Goal: Information Seeking & Learning: Learn about a topic

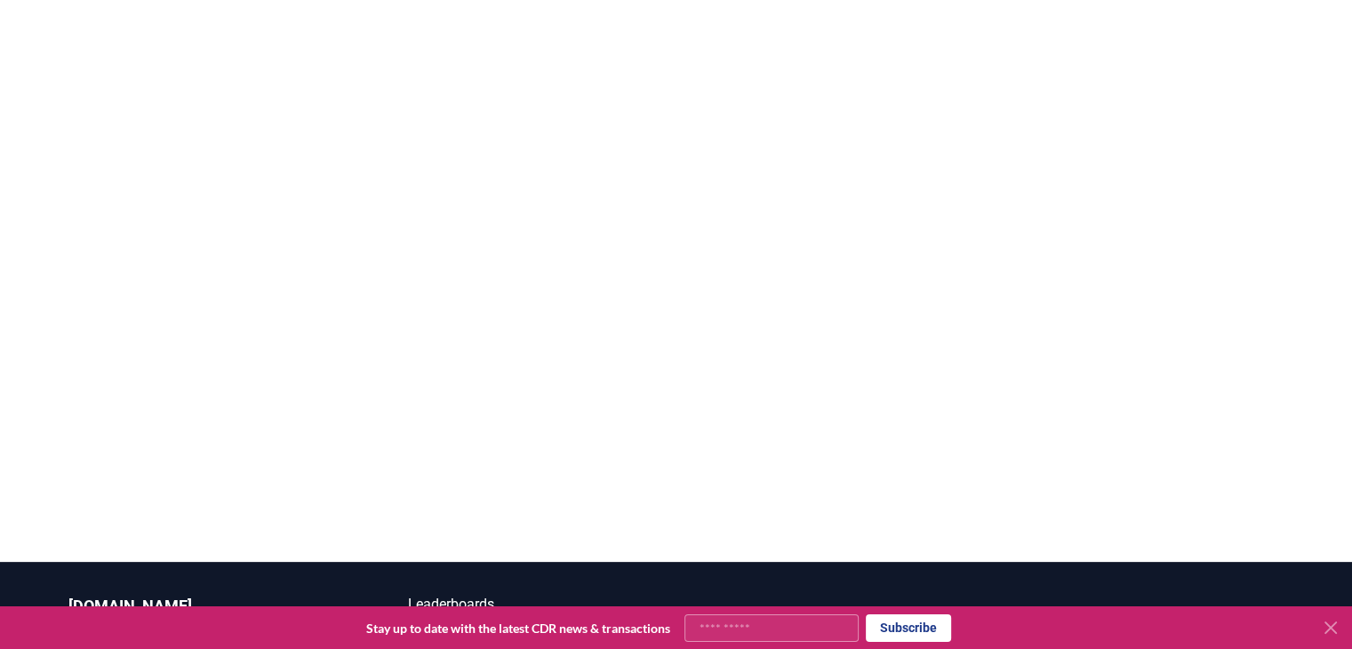
scroll to position [231, 0]
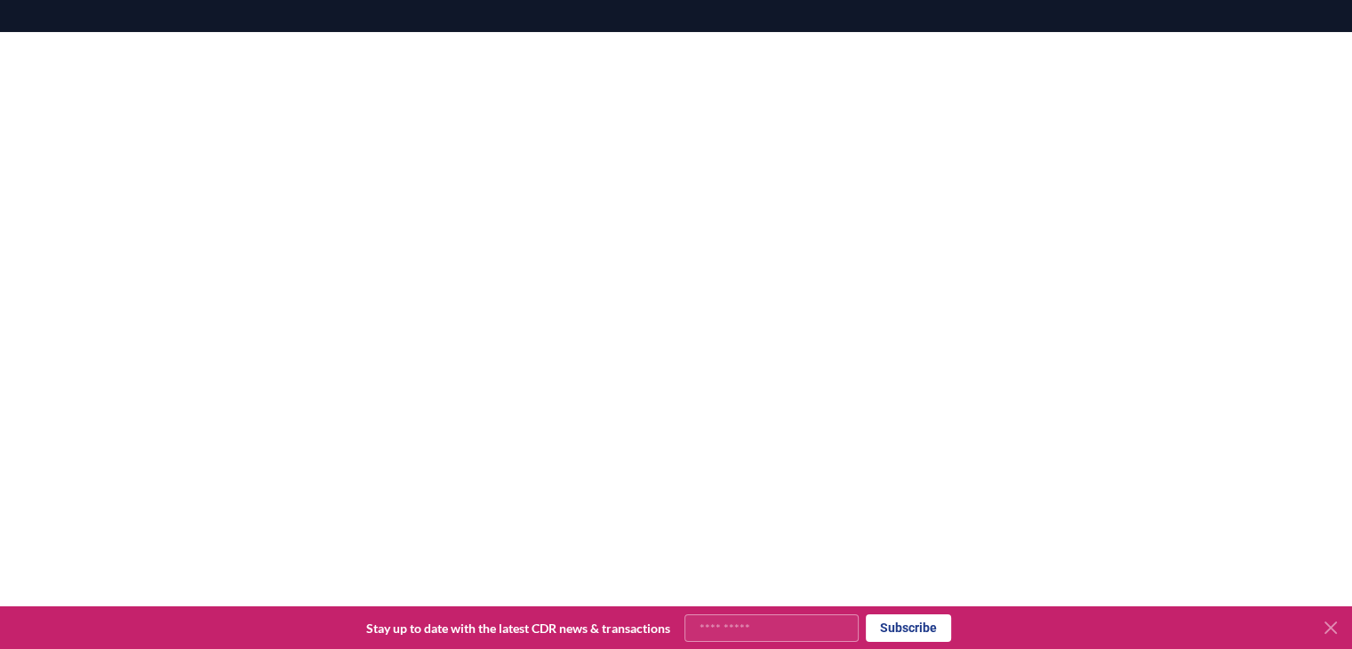
click at [1337, 626] on icon at bounding box center [1330, 627] width 21 height 21
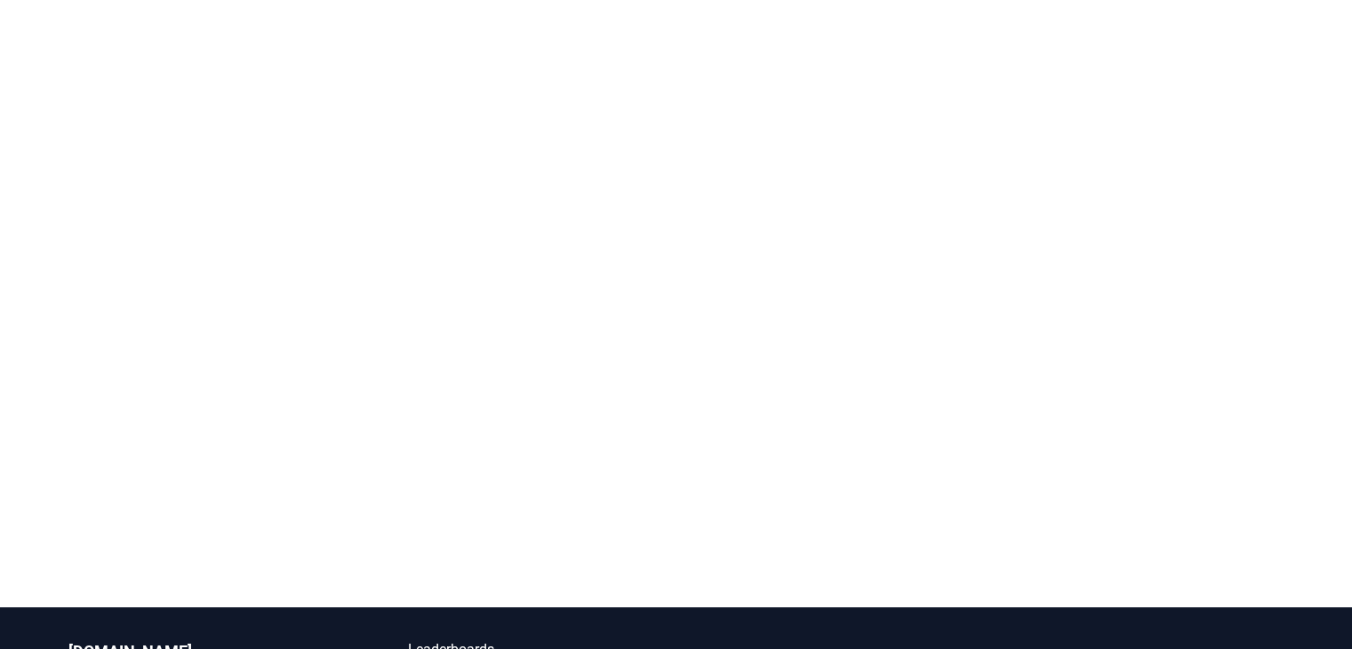
scroll to position [316, 0]
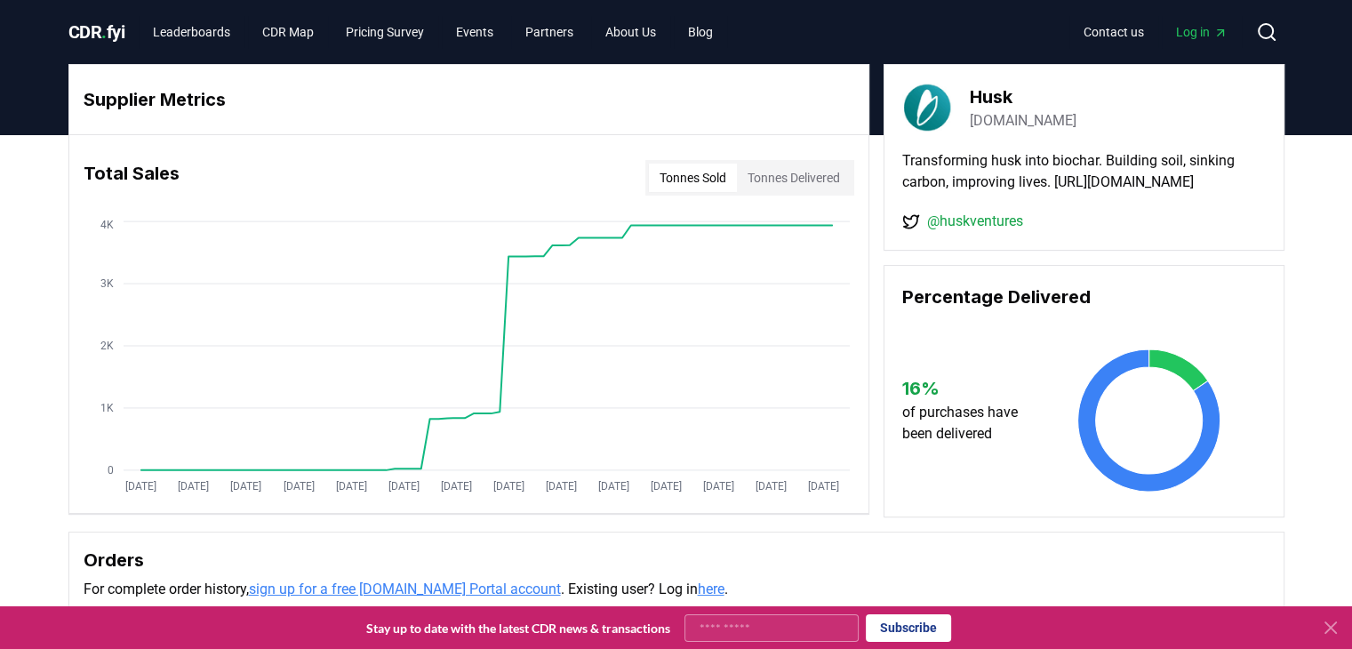
click at [678, 179] on button "Tonnes Sold" at bounding box center [693, 178] width 88 height 28
click at [796, 166] on button "Tonnes Delivered" at bounding box center [794, 178] width 114 height 28
click at [686, 182] on button "Tonnes Sold" at bounding box center [693, 178] width 88 height 28
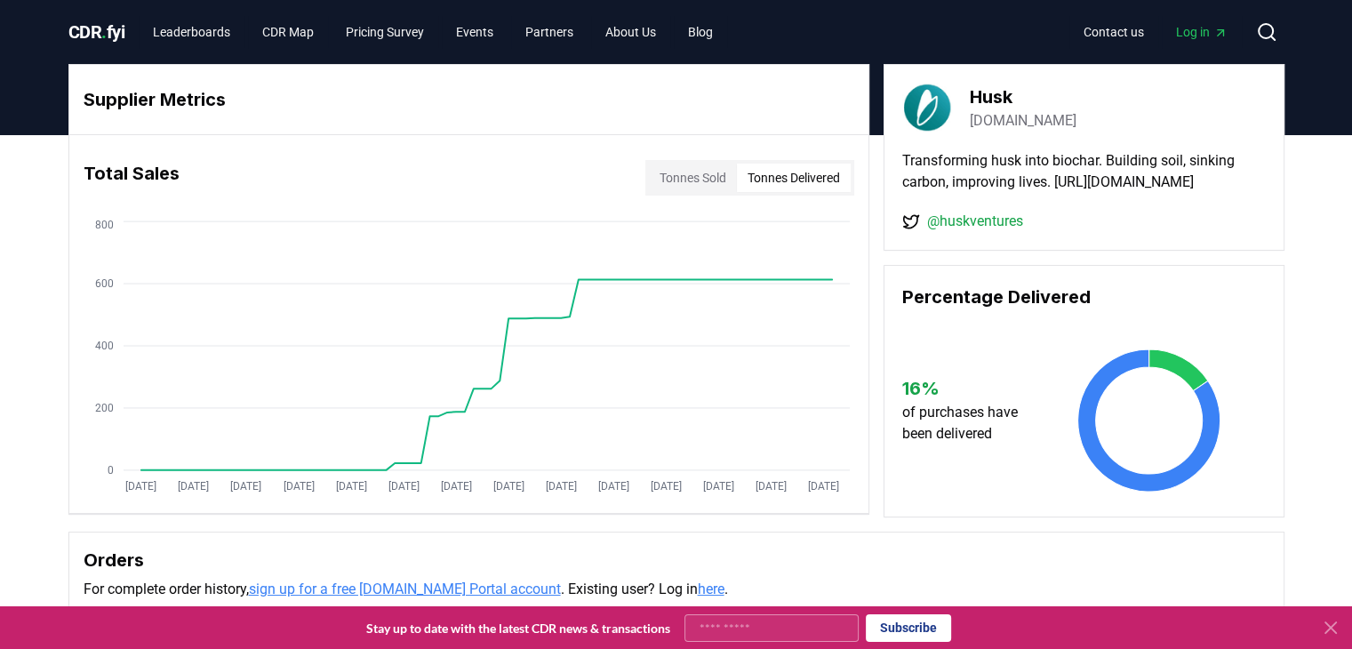
click at [793, 174] on button "Tonnes Delivered" at bounding box center [794, 178] width 114 height 28
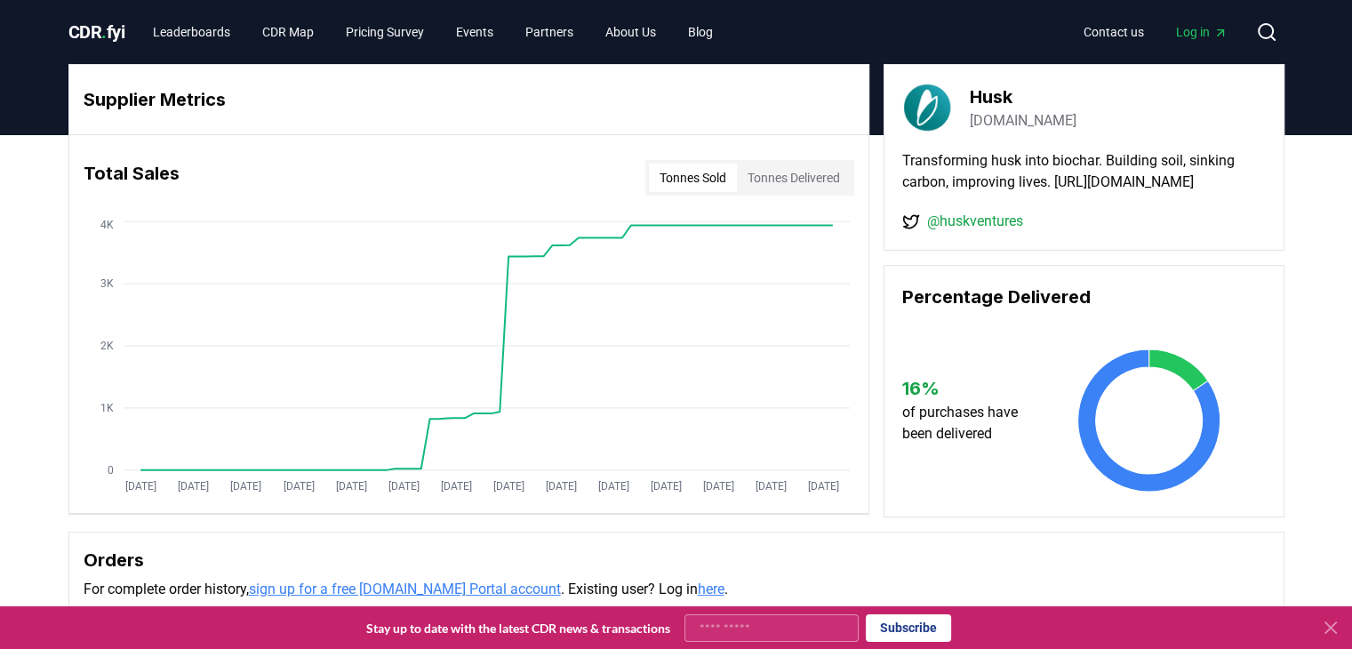
click at [677, 173] on button "Tonnes Sold" at bounding box center [693, 178] width 88 height 28
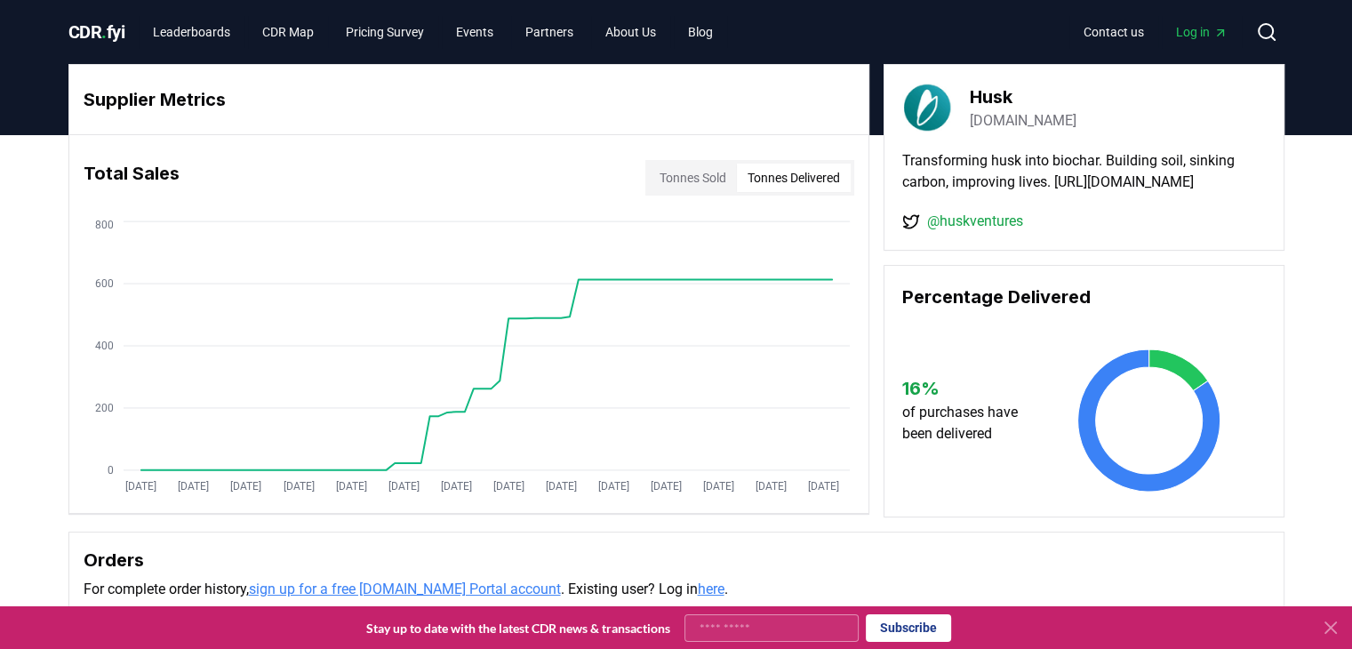
click at [770, 166] on button "Tonnes Delivered" at bounding box center [794, 178] width 114 height 28
click at [1031, 122] on link "[DOMAIN_NAME]" at bounding box center [1023, 120] width 107 height 21
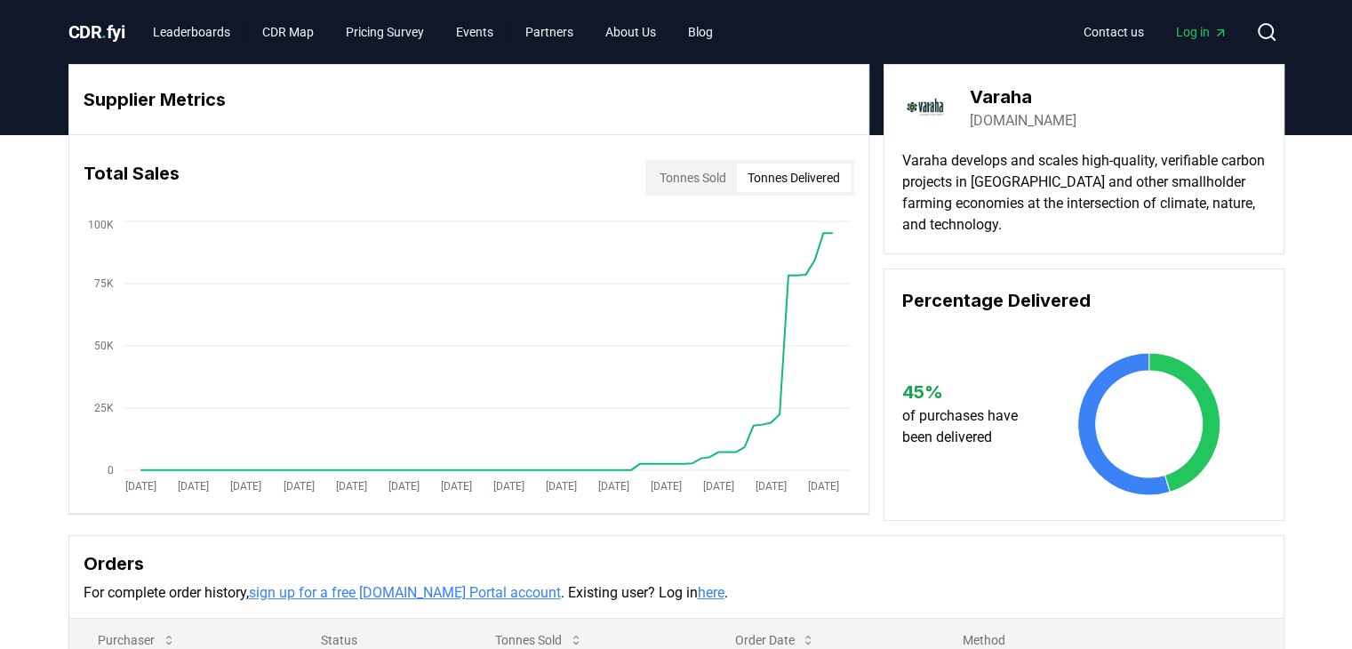
click at [821, 187] on button "Tonnes Delivered" at bounding box center [794, 178] width 114 height 28
click at [694, 175] on button "Tonnes Sold" at bounding box center [693, 178] width 88 height 28
click at [995, 120] on link "[DOMAIN_NAME]" at bounding box center [1023, 120] width 107 height 21
